Goal: Transaction & Acquisition: Obtain resource

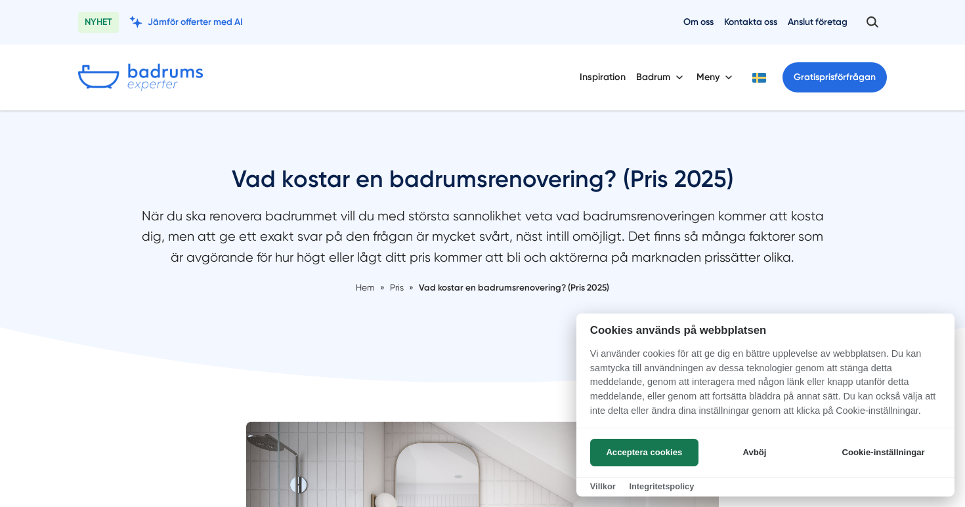
click at [155, 70] on div at bounding box center [482, 253] width 965 height 507
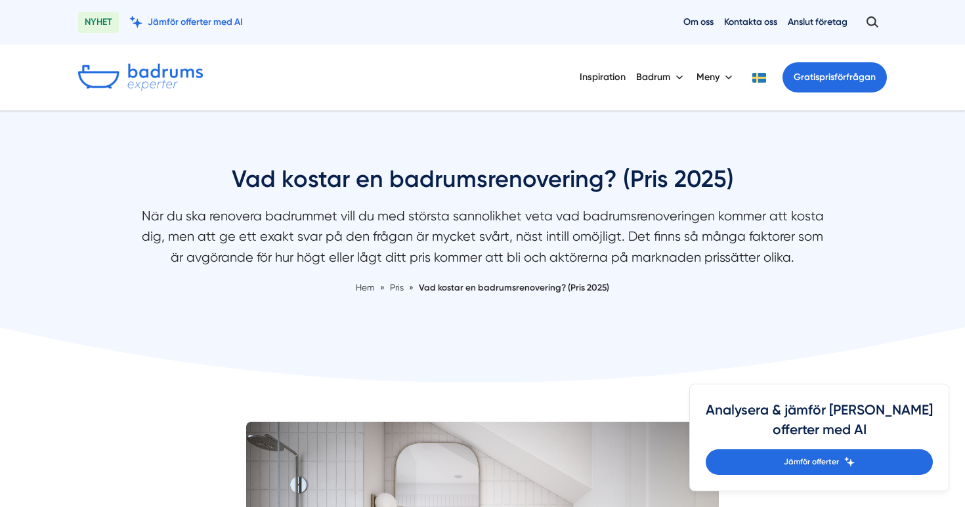
click at [155, 71] on img at bounding box center [140, 78] width 125 height 28
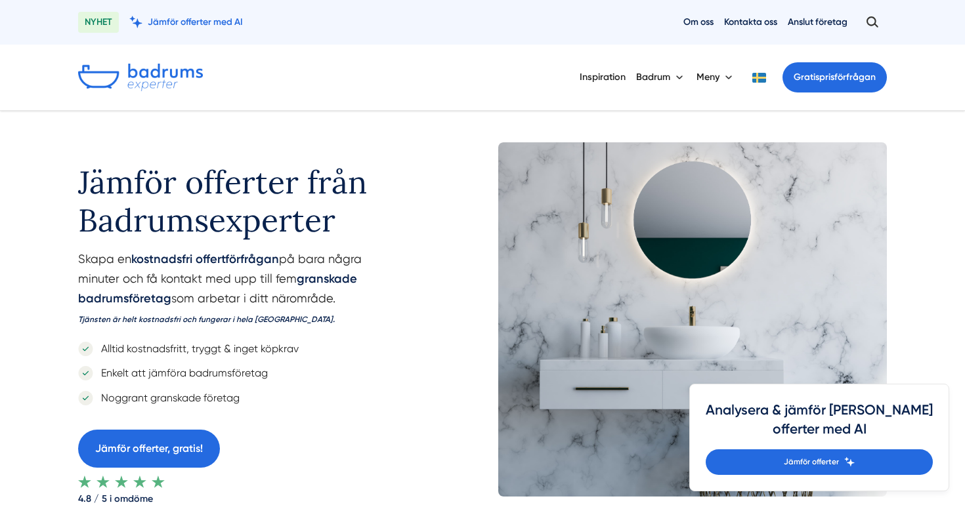
click at [72, 185] on div "Jämför offerter från Badrumsexperter Skapa en kostnadsfri offertförfrågan på ba…" at bounding box center [482, 327] width 840 height 433
click at [66, 177] on div "Jämför offerter från Badrumsexperter Skapa en kostnadsfri offertförfrågan på ba…" at bounding box center [482, 327] width 840 height 433
